Goal: Browse casually

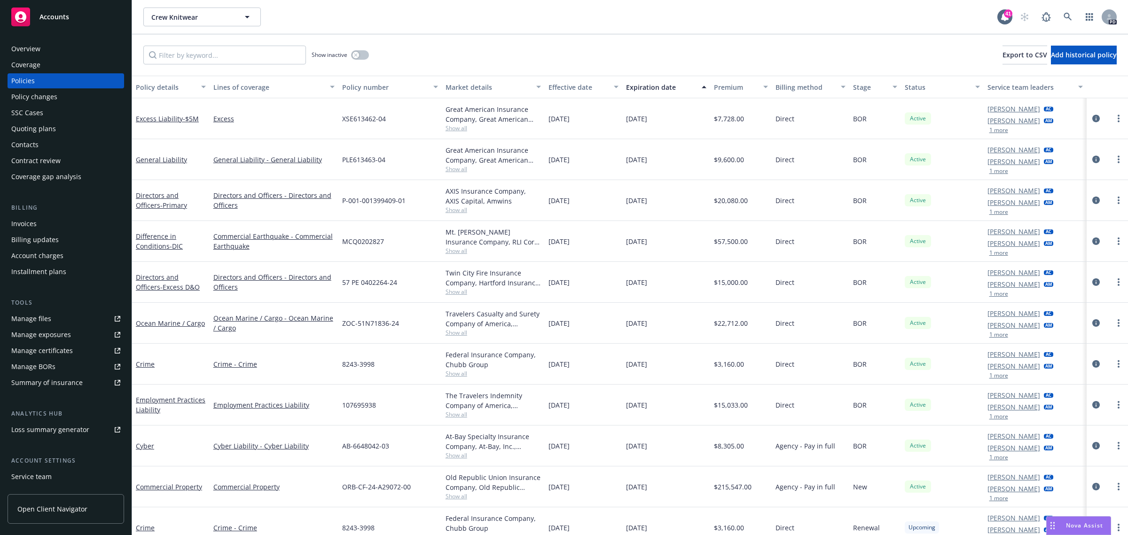
scroll to position [12, 0]
